Goal: Task Accomplishment & Management: Complete application form

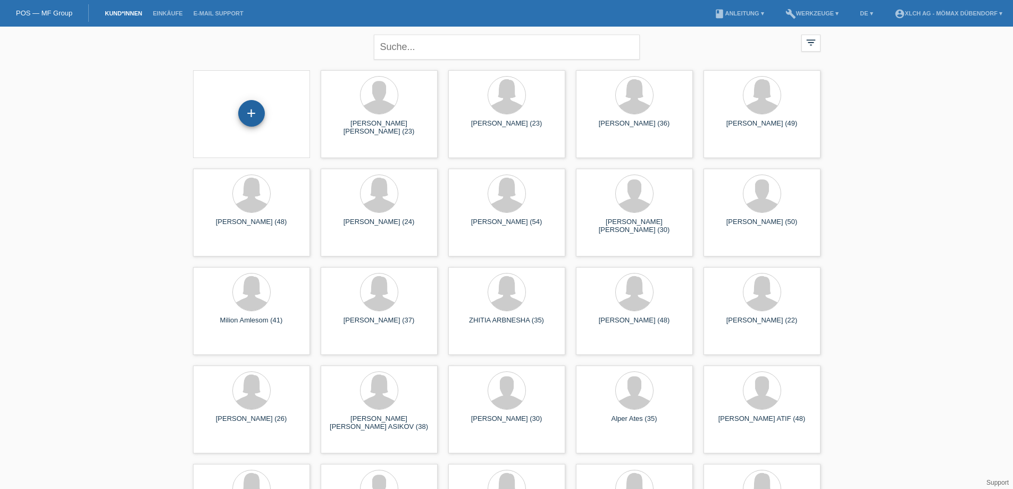
click at [248, 114] on div "+" at bounding box center [251, 113] width 27 height 27
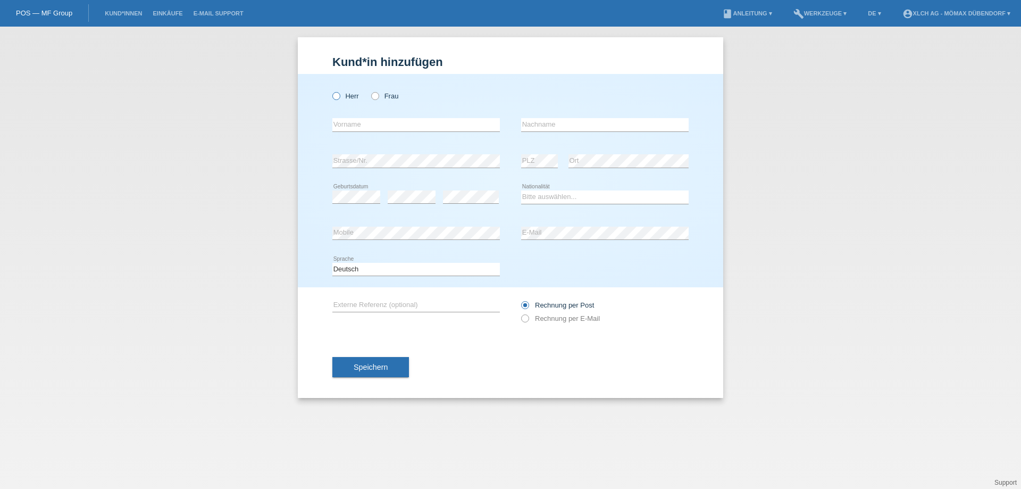
click at [341, 92] on label "Herr" at bounding box center [345, 96] width 27 height 8
click at [339, 92] on input "Herr" at bounding box center [335, 95] width 7 height 7
radio input "true"
click at [419, 128] on input "text" at bounding box center [416, 124] width 168 height 13
type input "u"
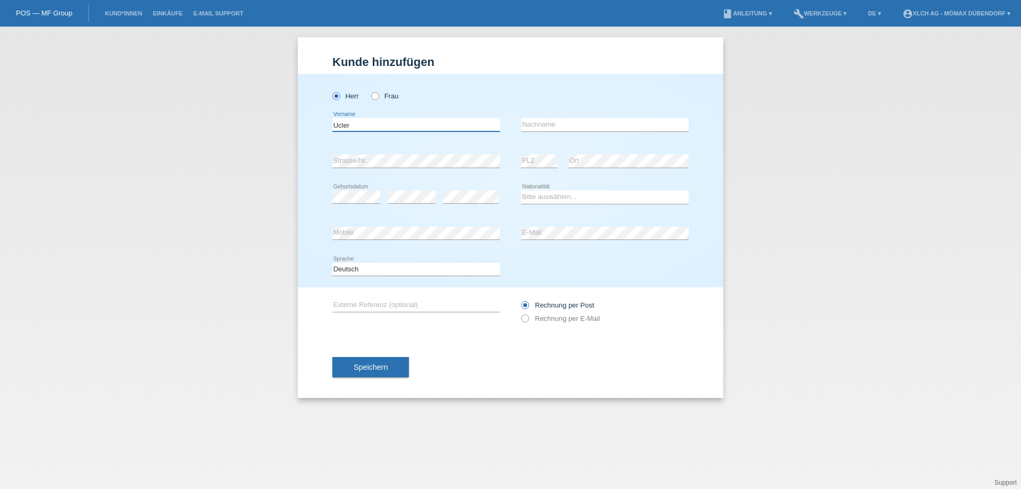
type input "Ucler"
type input "é"
type input "Öztürk"
drag, startPoint x: 338, startPoint y: 122, endPoint x: 493, endPoint y: 152, distance: 158.2
click at [337, 122] on input "Ucler" at bounding box center [416, 124] width 168 height 13
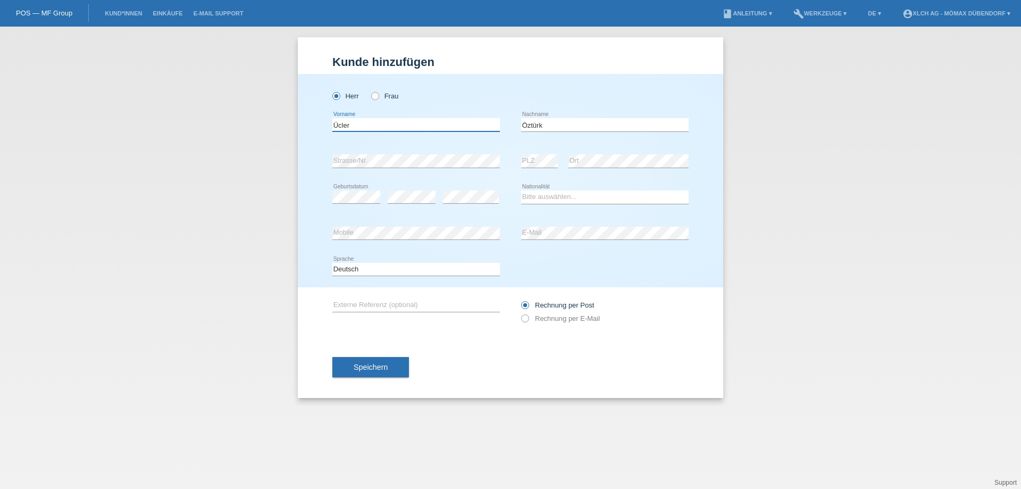
type input "Ücler"
drag, startPoint x: 559, startPoint y: 190, endPoint x: 571, endPoint y: 203, distance: 17.3
click at [559, 191] on select "Bitte auswählen... Schweiz Deutschland Liechtenstein Österreich ------------ Af…" at bounding box center [605, 196] width 168 height 13
select select "CH"
click at [521, 190] on select "Bitte auswählen... Schweiz Deutschland Liechtenstein Österreich ------------ Af…" at bounding box center [605, 196] width 168 height 13
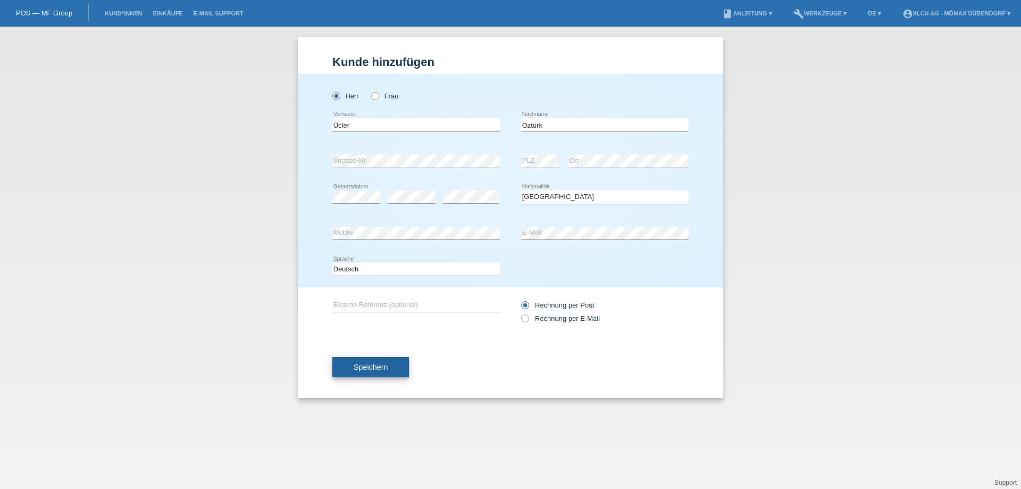
click at [353, 364] on button "Speichern" at bounding box center [370, 367] width 77 height 20
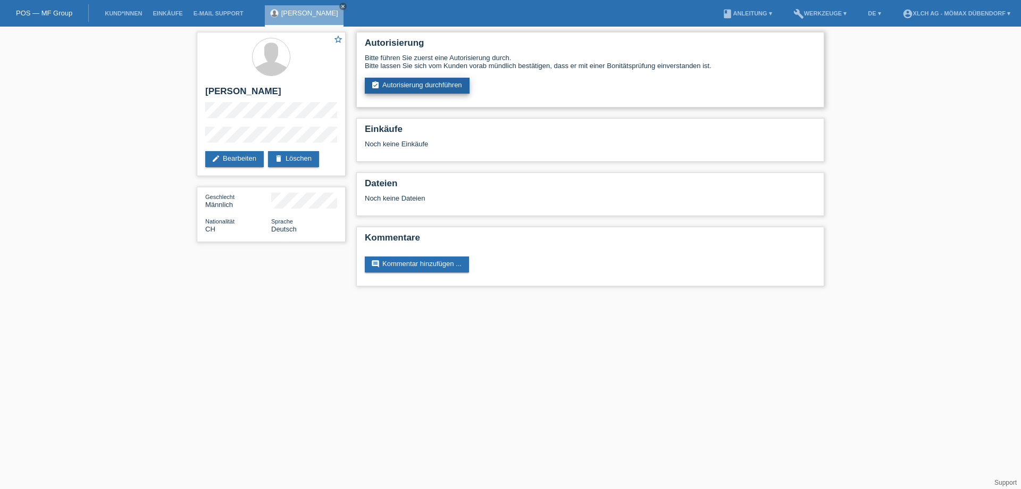
click at [427, 86] on link "assignment_turned_in Autorisierung durchführen" at bounding box center [417, 86] width 105 height 16
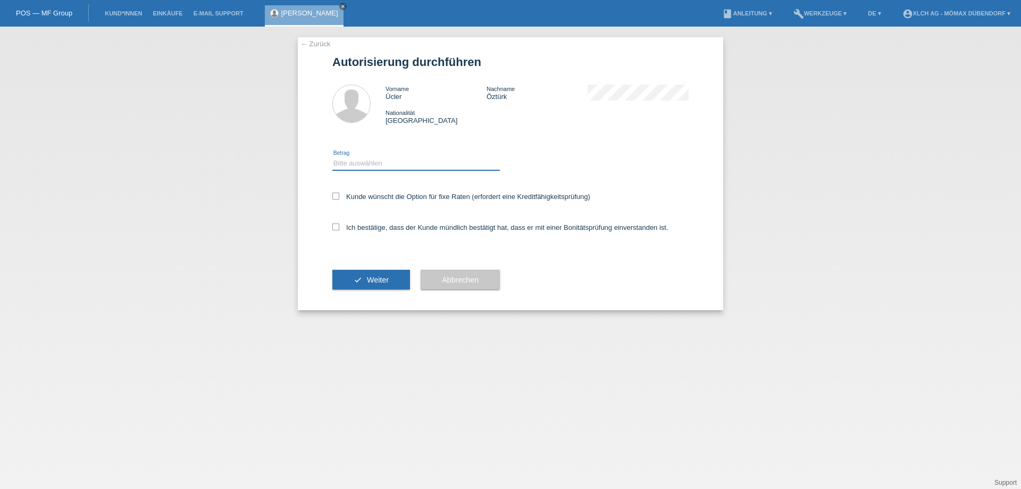
click at [345, 165] on select "Bitte auswählen CHF 1.00 - CHF 499.00 CHF 500.00 - CHF 1'999.00 CHF 2'000.00 - …" at bounding box center [416, 163] width 168 height 13
select select "2"
click at [332, 157] on select "Bitte auswählen CHF 1.00 - CHF 499.00 CHF 500.00 - CHF 1'999.00 CHF 2'000.00 - …" at bounding box center [416, 163] width 168 height 13
click at [337, 197] on icon at bounding box center [335, 196] width 7 height 7
click at [337, 197] on input "Kunde wünscht die Option für fixe Raten (erfordert eine Kreditfähigkeitsprüfung)" at bounding box center [335, 196] width 7 height 7
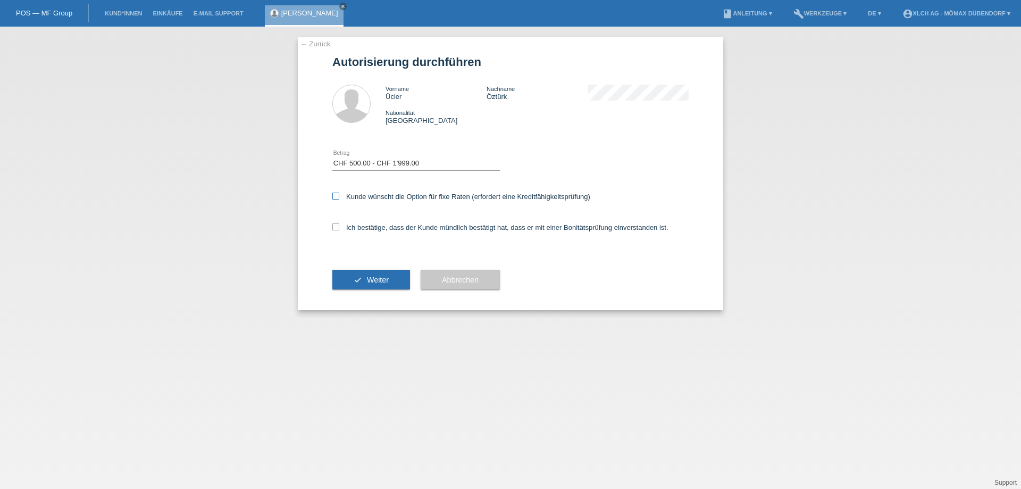
checkbox input "true"
click at [336, 228] on icon at bounding box center [335, 226] width 7 height 7
click at [336, 228] on input "Ich bestätige, dass der Kunde mündlich bestätigt hat, dass er mit einer Bonität…" at bounding box center [335, 226] width 7 height 7
checkbox input "true"
drag, startPoint x: 356, startPoint y: 273, endPoint x: 368, endPoint y: 273, distance: 11.7
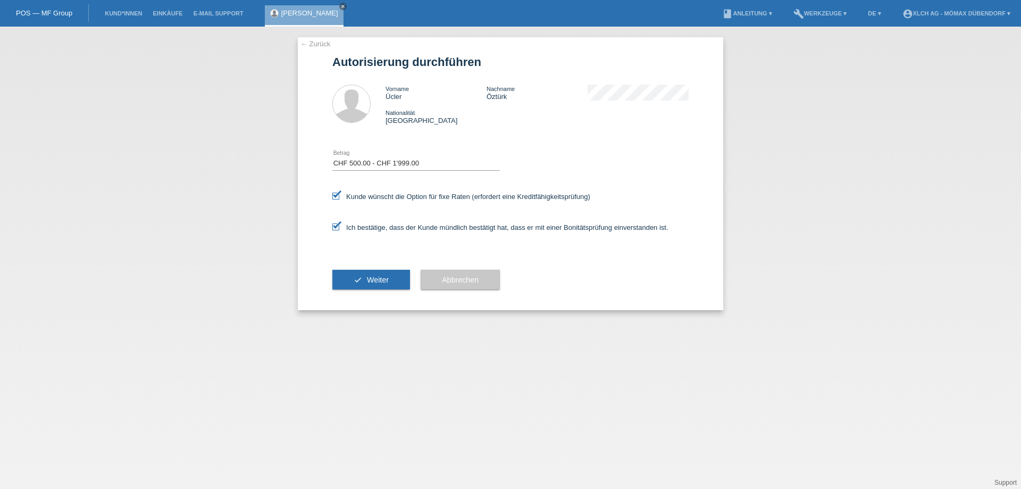
click at [357, 273] on button "check Weiter" at bounding box center [371, 280] width 78 height 20
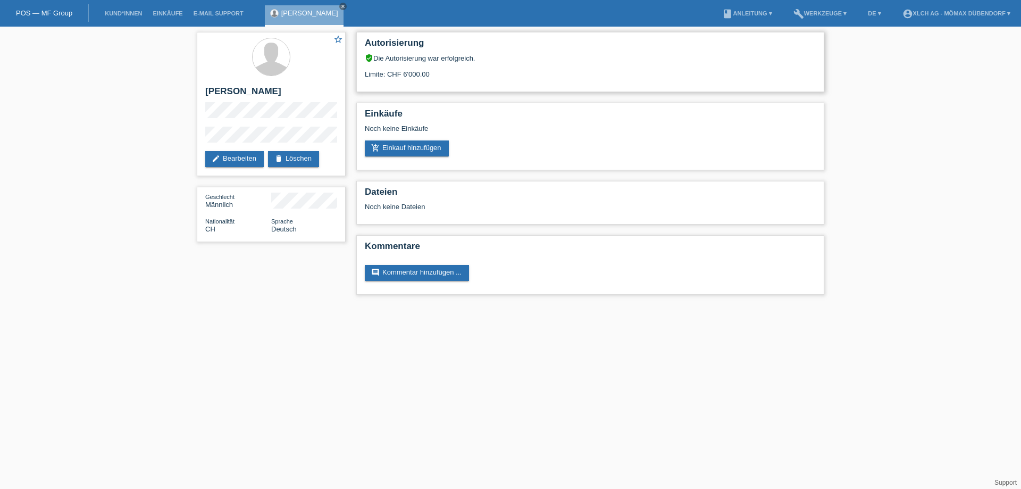
drag, startPoint x: 375, startPoint y: 77, endPoint x: 450, endPoint y: 77, distance: 75.0
click at [450, 77] on div "Limite: CHF 6'000.00" at bounding box center [590, 70] width 451 height 16
click at [452, 77] on div "Limite: CHF 6'000.00" at bounding box center [590, 70] width 451 height 16
click at [415, 149] on link "add_shopping_cart Einkauf hinzufügen" at bounding box center [407, 148] width 84 height 16
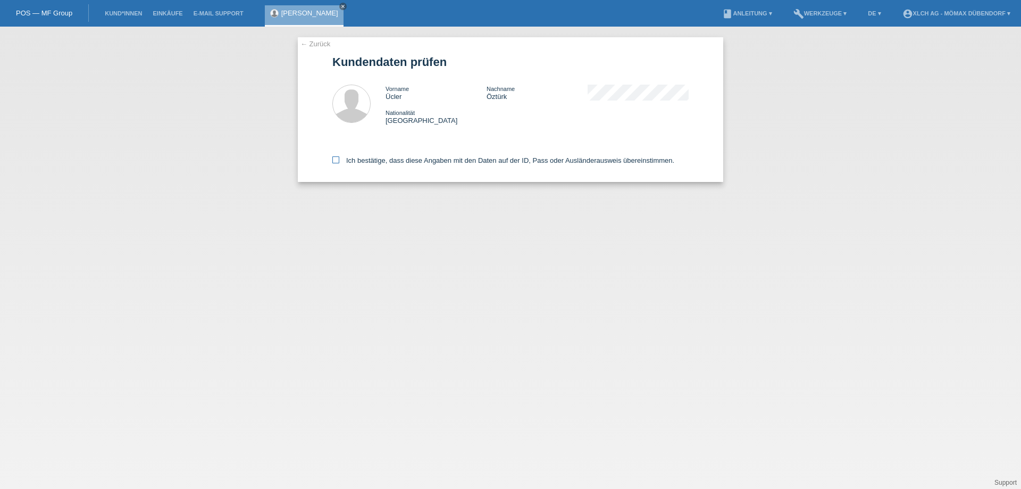
click at [337, 163] on icon at bounding box center [335, 159] width 7 height 7
click at [337, 163] on input "Ich bestätige, dass diese Angaben mit den Daten auf der ID, Pass oder Ausländer…" at bounding box center [335, 159] width 7 height 7
checkbox input "true"
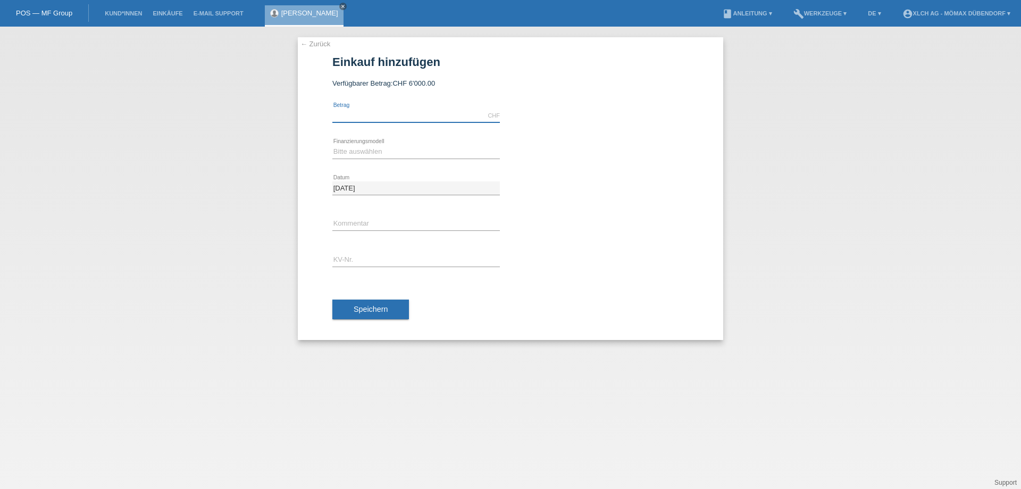
drag, startPoint x: 362, startPoint y: 112, endPoint x: 403, endPoint y: 112, distance: 41.0
click at [362, 112] on input "text" at bounding box center [416, 115] width 168 height 13
type input "1228.00"
click at [363, 149] on select "Bitte auswählen Kauf auf Rechnung mit Teilzahlungsoption Fixe Raten - Zinsübern…" at bounding box center [416, 151] width 168 height 13
select select "113"
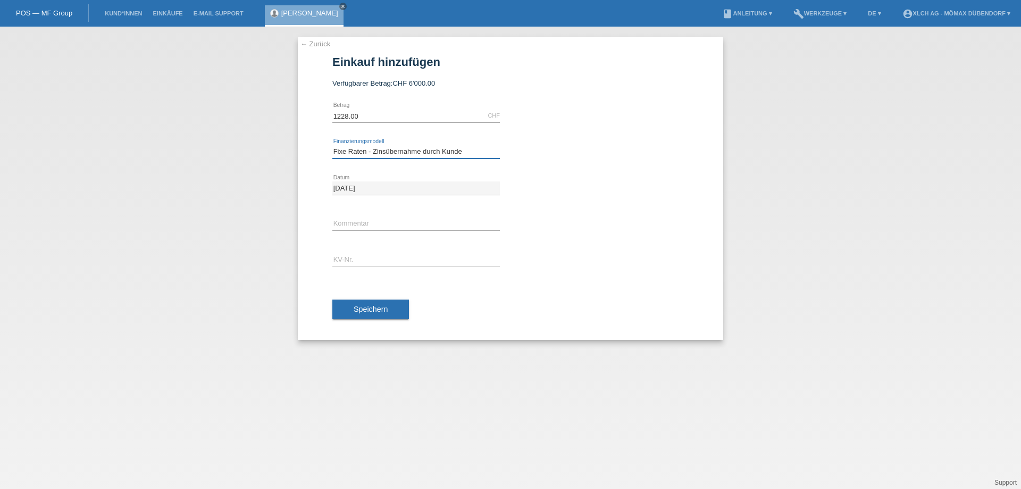
click at [332, 145] on select "Bitte auswählen Kauf auf Rechnung mit Teilzahlungsoption Fixe Raten - Zinsübern…" at bounding box center [416, 151] width 168 height 13
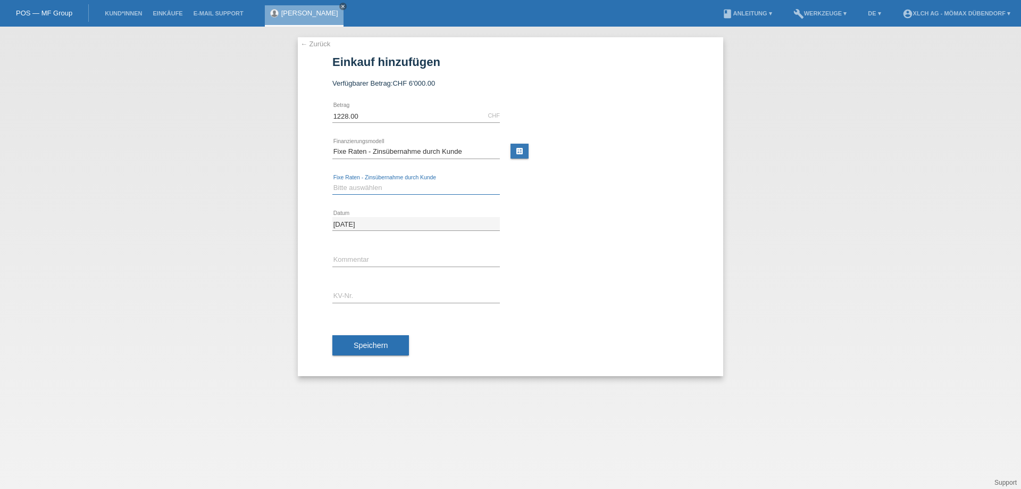
click at [371, 185] on select "Bitte auswählen 6 Raten 12 Raten 24 Raten 36 Raten" at bounding box center [416, 187] width 168 height 13
click at [522, 151] on link "calculate" at bounding box center [520, 151] width 18 height 15
type input "1228.00"
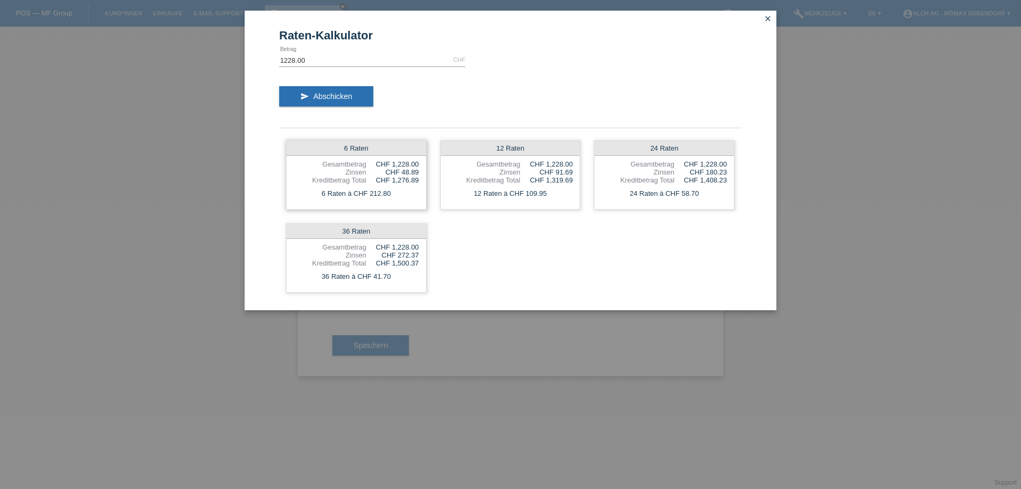
drag, startPoint x: 403, startPoint y: 172, endPoint x: 424, endPoint y: 170, distance: 21.4
click at [424, 170] on div "6 Raten Gesamtbetrag CHF 1,228.00 Zinsen CHF 48.89 Kreditbetrag Total CHF 1,276…" at bounding box center [356, 174] width 140 height 69
drag, startPoint x: 373, startPoint y: 192, endPoint x: 412, endPoint y: 191, distance: 39.4
click at [412, 191] on div "6 Raten à CHF 212.80" at bounding box center [356, 194] width 139 height 14
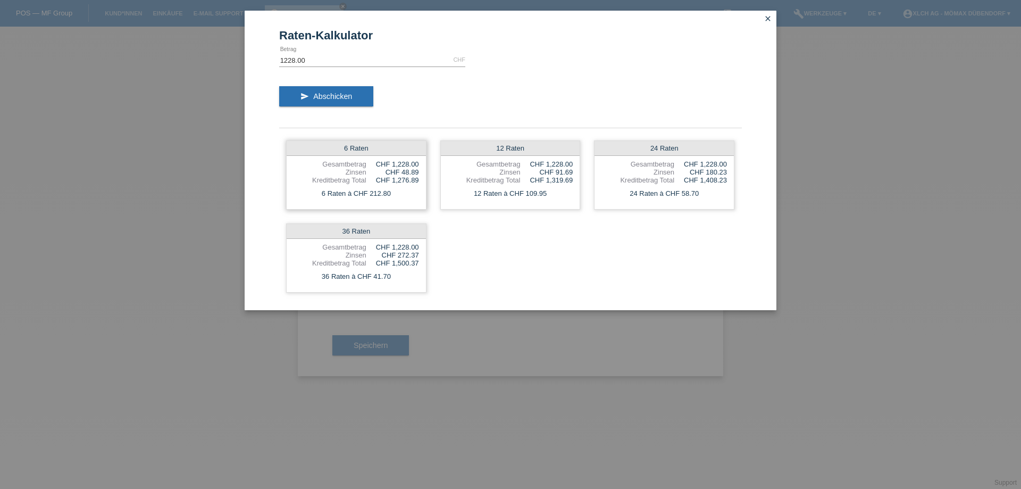
click at [412, 191] on div "6 Raten à CHF 212.80" at bounding box center [356, 194] width 139 height 14
drag, startPoint x: 523, startPoint y: 193, endPoint x: 570, endPoint y: 192, distance: 46.3
click at [570, 192] on div "12 Raten à CHF 109.95" at bounding box center [510, 194] width 139 height 14
drag, startPoint x: 554, startPoint y: 169, endPoint x: 577, endPoint y: 170, distance: 22.4
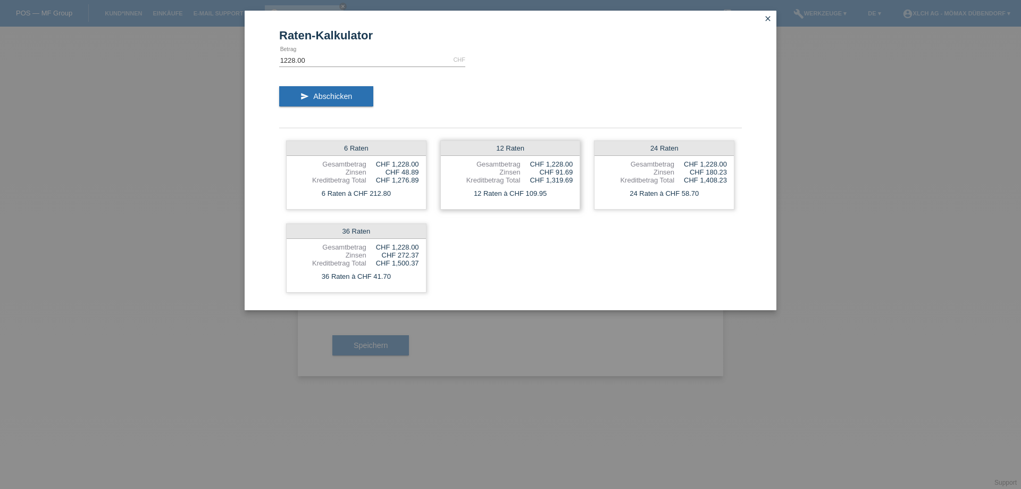
click at [577, 170] on div "12 Raten Gesamtbetrag CHF 1,228.00 Zinsen CHF 91.69 Kreditbetrag Total CHF 1,31…" at bounding box center [510, 174] width 140 height 69
click at [770, 18] on icon "close" at bounding box center [768, 18] width 9 height 9
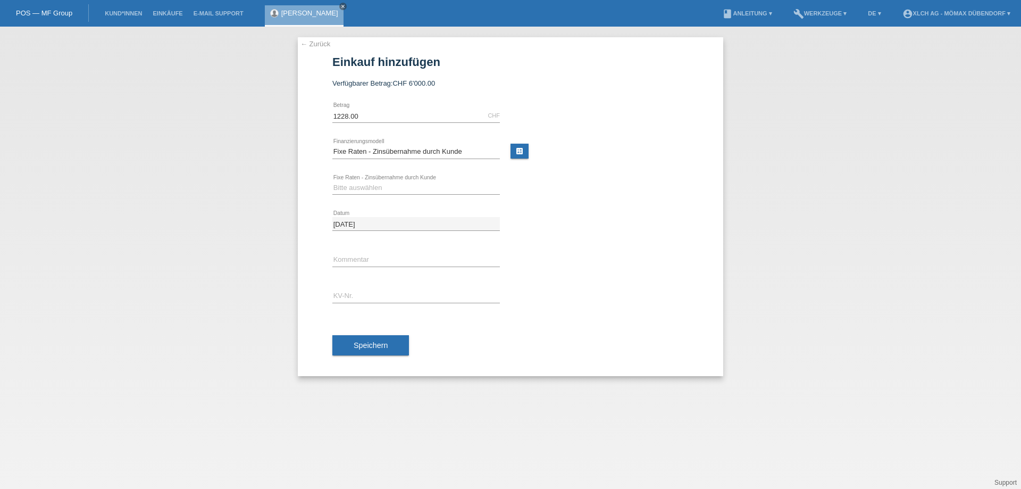
click at [391, 195] on div "Bitte auswählen 6 Raten 12 Raten 24 Raten 36 Raten error Fixe Raten - Zinsübern…" at bounding box center [416, 188] width 168 height 36
click at [389, 188] on select "Bitte auswählen 6 Raten 12 Raten 24 Raten 36 Raten" at bounding box center [416, 187] width 168 height 13
select select "324"
click at [332, 181] on select "Bitte auswählen 6 Raten 12 Raten 24 Raten 36 Raten" at bounding box center [416, 187] width 168 height 13
drag, startPoint x: 348, startPoint y: 299, endPoint x: 383, endPoint y: 281, distance: 39.0
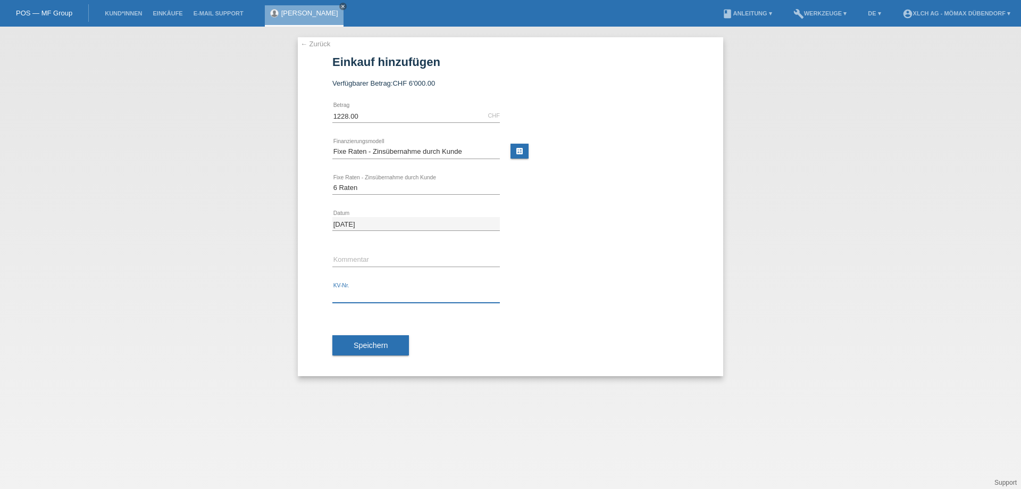
click at [348, 300] on input "text" at bounding box center [416, 295] width 168 height 13
click at [307, 39] on div "← Zurück Einkauf hinzufügen Verfügbarer Betrag: CHF 6'000.00 1228.00 error" at bounding box center [510, 206] width 425 height 339
click at [316, 48] on div "← Zurück Einkauf hinzufügen Verfügbarer Betrag: CHF 6'000.00 1228.00 error" at bounding box center [510, 206] width 425 height 339
click at [320, 45] on link "← Zurück" at bounding box center [315, 44] width 30 height 8
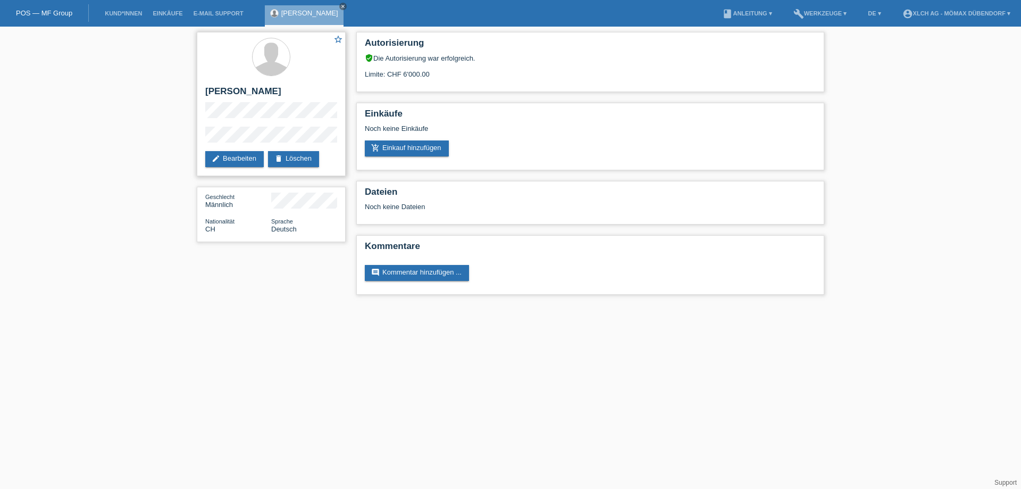
click at [203, 137] on div "star_border Ücler Öztürk edit Bearbeiten delete Löschen" at bounding box center [271, 104] width 149 height 144
drag, startPoint x: 261, startPoint y: 95, endPoint x: 206, endPoint y: 90, distance: 55.6
click at [206, 90] on h2 "[PERSON_NAME]" at bounding box center [271, 94] width 132 height 16
copy h2 "[PERSON_NAME]"
click at [432, 143] on link "add_shopping_cart Einkauf hinzufügen" at bounding box center [407, 148] width 84 height 16
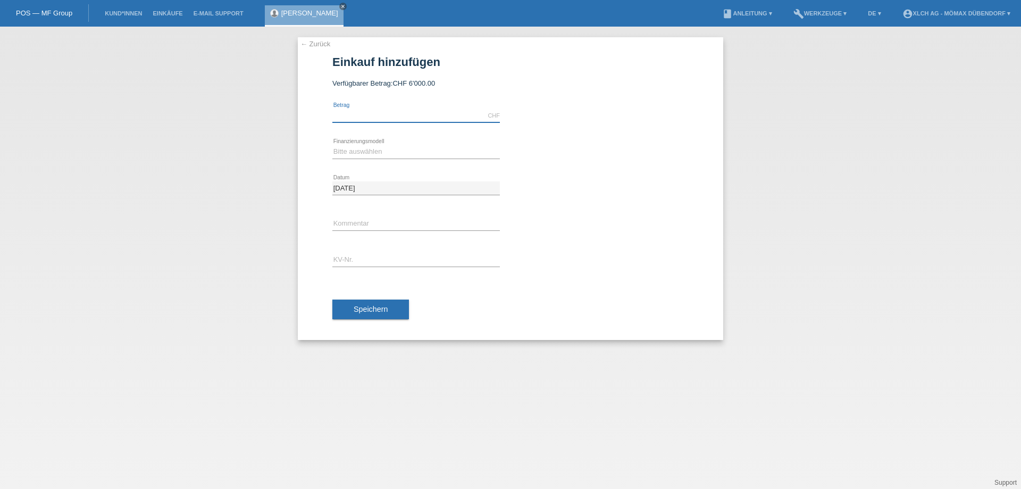
click at [358, 114] on input "text" at bounding box center [416, 115] width 168 height 13
type input "1228.00"
click at [364, 152] on select "Bitte auswählen Kauf auf Rechnung mit Teilzahlungsoption Fixe Raten - Zinsübern…" at bounding box center [416, 151] width 168 height 13
select select "113"
click at [332, 145] on select "Bitte auswählen Kauf auf Rechnung mit Teilzahlungsoption Fixe Raten - Zinsübern…" at bounding box center [416, 151] width 168 height 13
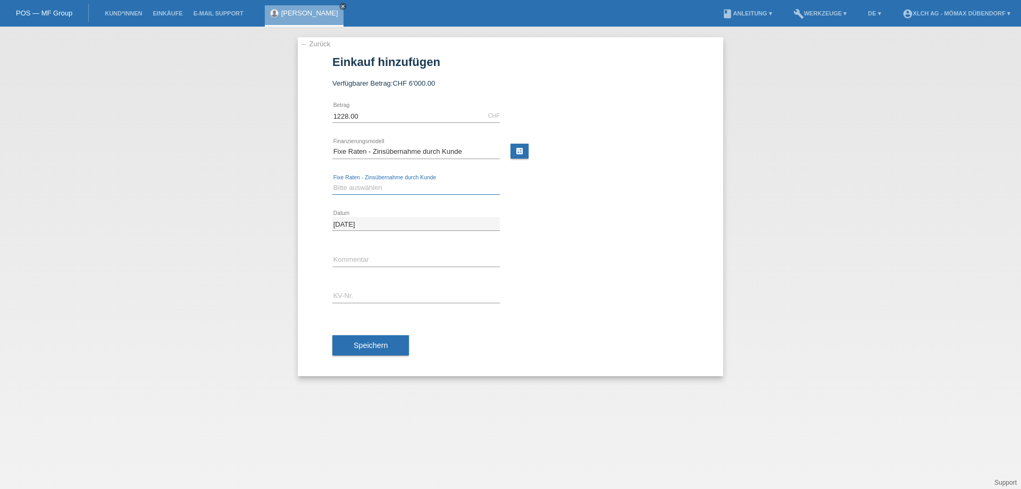
click at [369, 187] on select "Bitte auswählen 6 Raten 12 Raten 24 Raten 36 Raten" at bounding box center [416, 187] width 168 height 13
select select "324"
click at [332, 181] on select "Bitte auswählen 6 Raten 12 Raten 24 Raten 36 Raten" at bounding box center [416, 187] width 168 height 13
click at [357, 295] on input "text" at bounding box center [416, 295] width 168 height 13
type input "d"
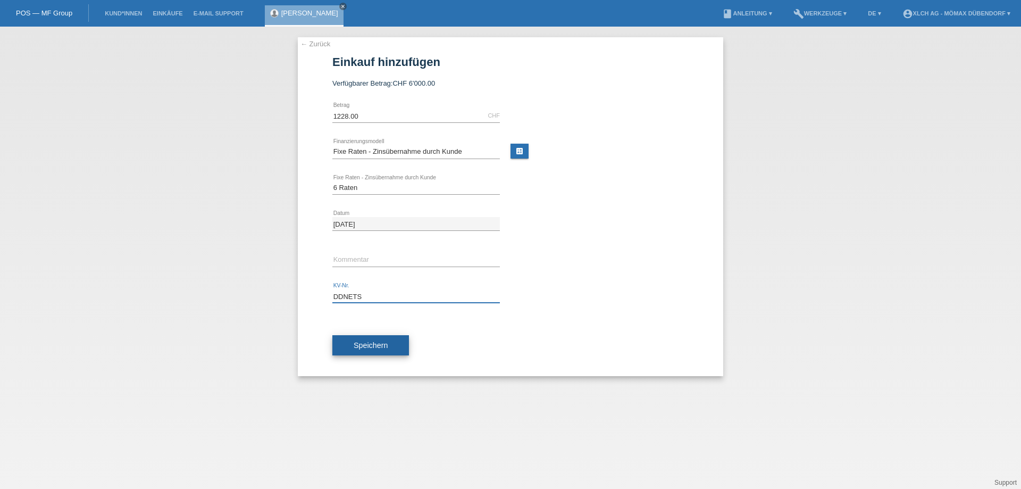
type input "DDNETS"
click at [373, 346] on span "Speichern" at bounding box center [371, 345] width 34 height 9
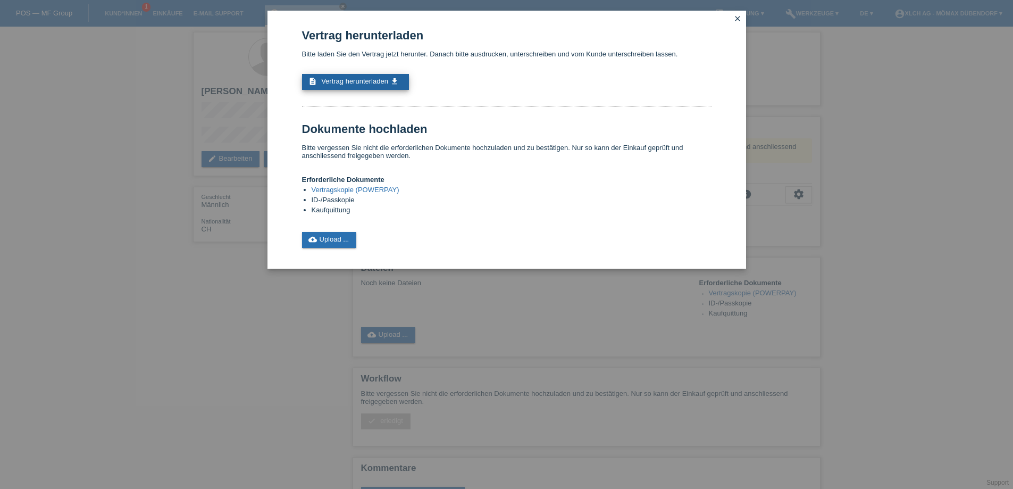
click at [360, 78] on span "Vertrag herunterladen" at bounding box center [354, 81] width 67 height 8
click at [335, 238] on link "cloud_upload Upload ..." at bounding box center [329, 240] width 55 height 16
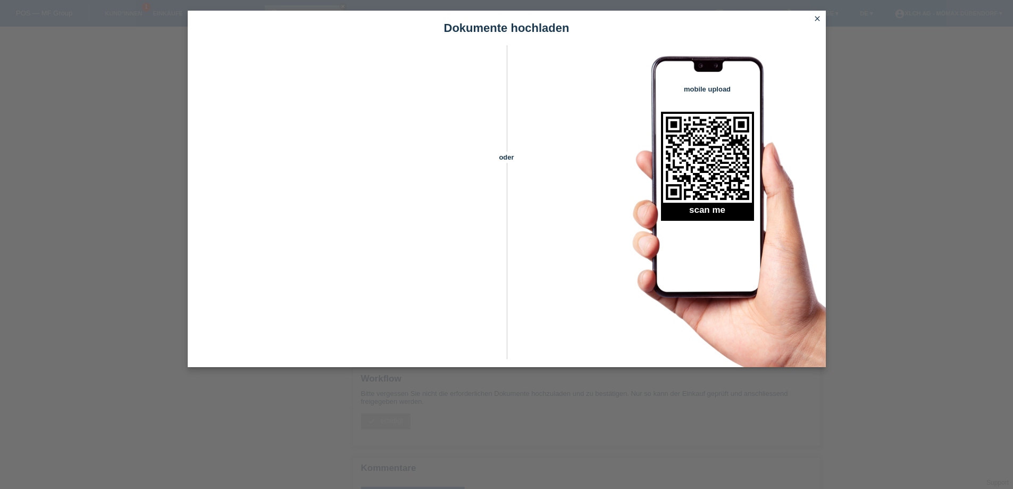
click at [821, 19] on icon "close" at bounding box center [817, 18] width 9 height 9
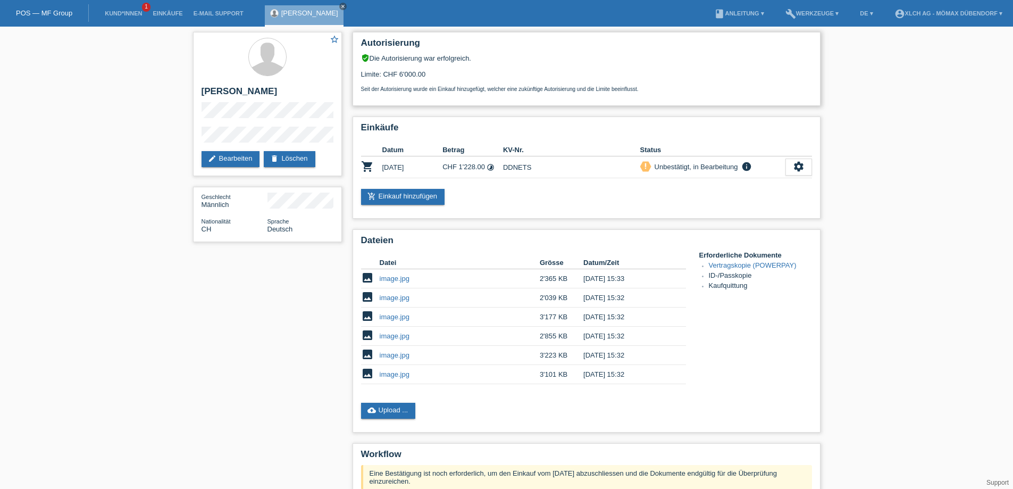
drag, startPoint x: 375, startPoint y: 69, endPoint x: 448, endPoint y: 64, distance: 73.6
click at [448, 64] on div "Limite: CHF 6'000.00 Seit der Autorisierung wurde ein Einkauf hinzugefügt, welc…" at bounding box center [586, 77] width 451 height 30
drag, startPoint x: 397, startPoint y: 66, endPoint x: 435, endPoint y: 71, distance: 38.0
click at [434, 71] on div "Limite: CHF 6'000.00 Seit der Autorisierung wurde ein Einkauf hinzugefügt, welc…" at bounding box center [586, 77] width 451 height 30
click at [438, 81] on div "Seit der Autorisierung wurde ein Einkauf hinzugefügt, welcher eine zukünftige A…" at bounding box center [586, 85] width 451 height 14
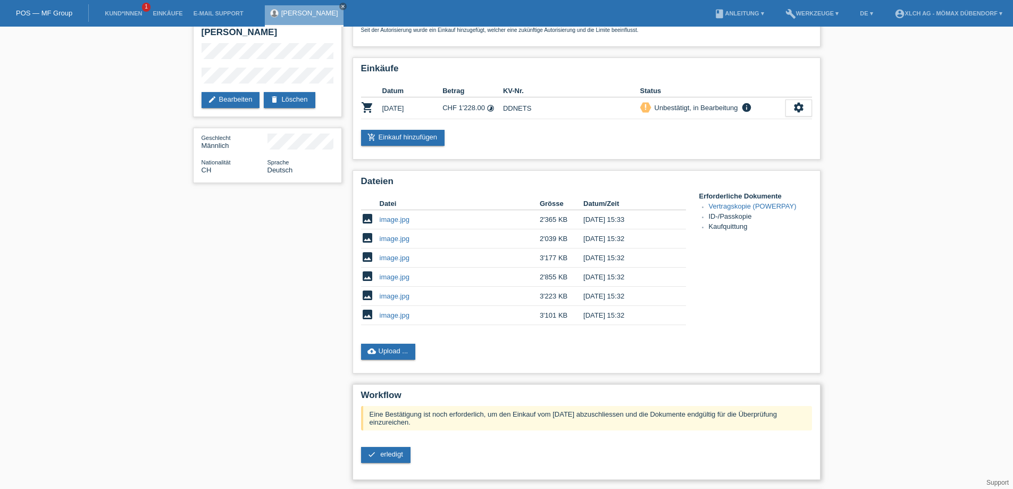
scroll to position [131, 0]
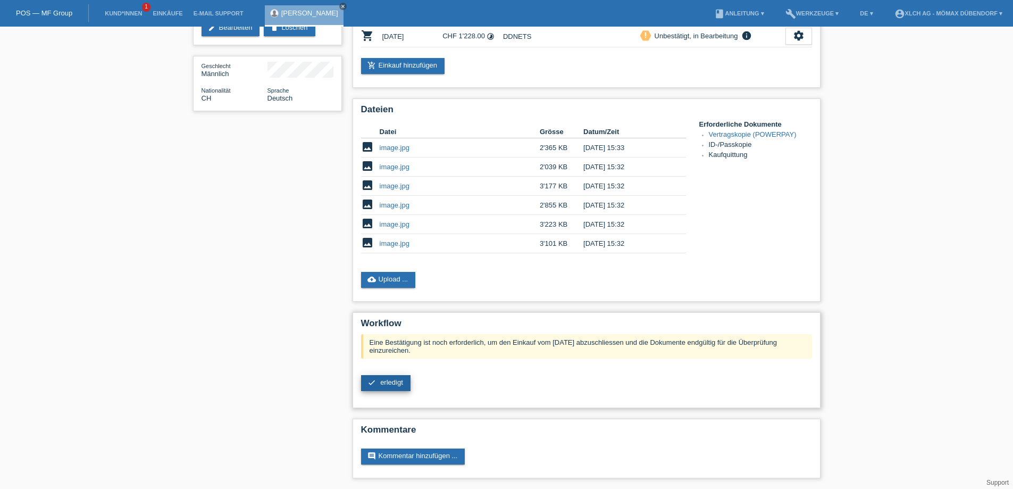
click at [378, 386] on link "check erledigt" at bounding box center [385, 383] width 49 height 16
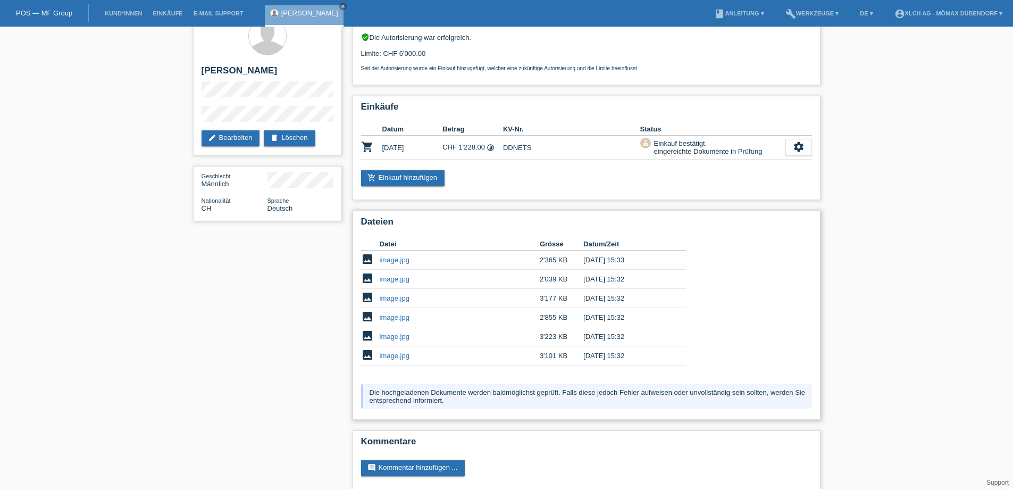
scroll to position [32, 0]
